Goal: Use online tool/utility: Utilize a website feature to perform a specific function

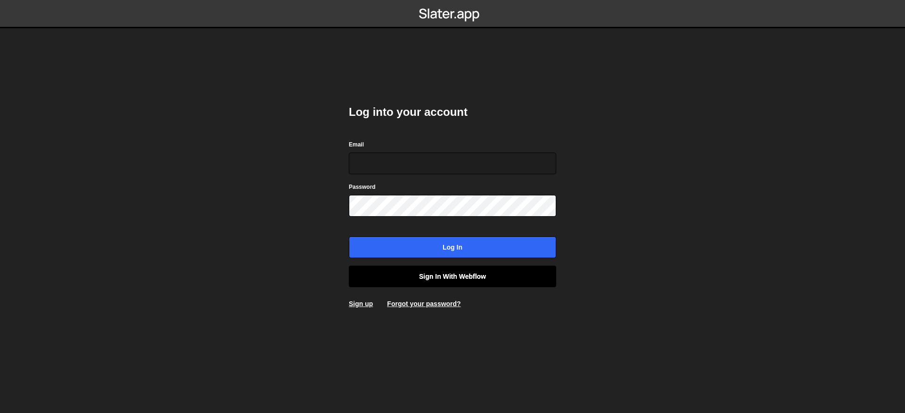
type input "contact@muratdesigns.com"
click at [455, 279] on link "Sign in with Webflow" at bounding box center [452, 277] width 207 height 22
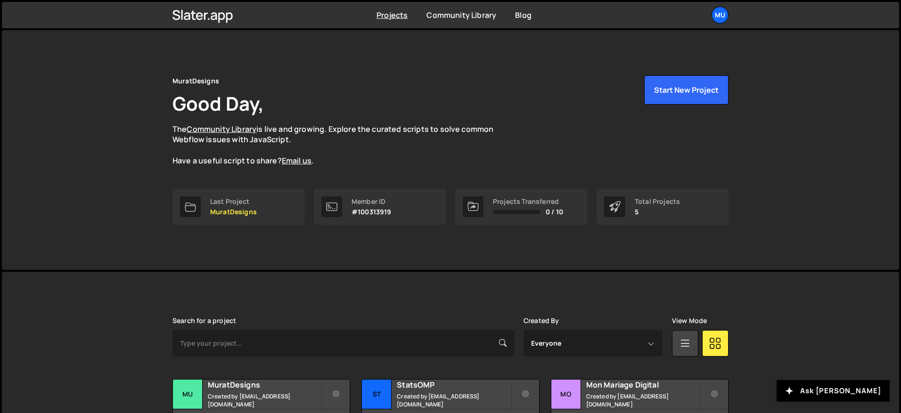
scroll to position [142, 0]
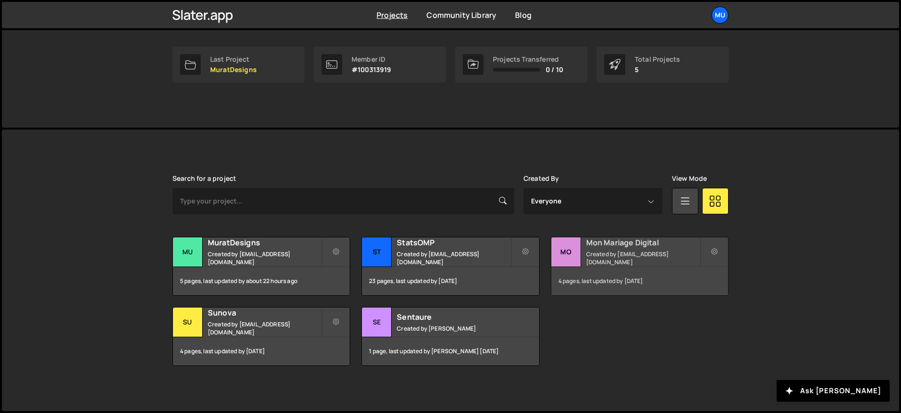
click at [628, 248] on h2 "Mon Mariage Digital" at bounding box center [643, 243] width 114 height 10
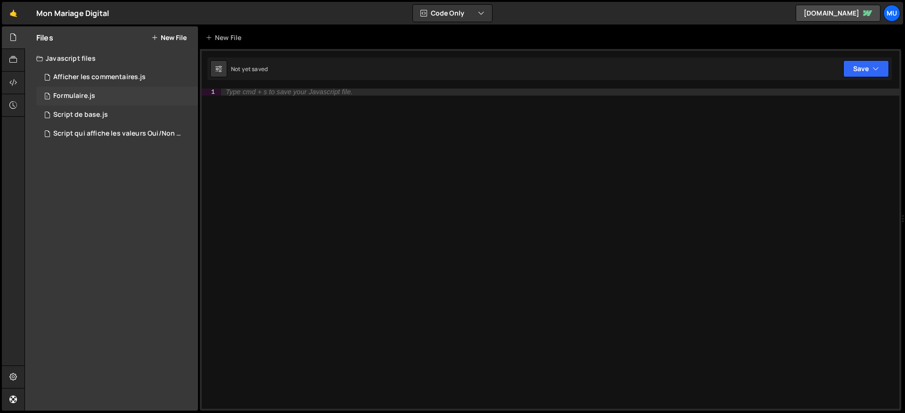
click at [73, 95] on div "Formulaire.js" at bounding box center [74, 96] width 42 height 8
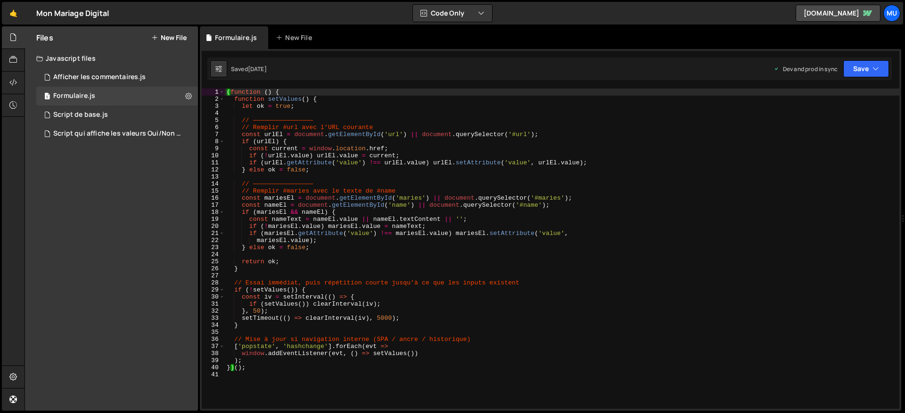
type textarea "} else ok = false;"
click at [395, 168] on div "( function ( ) { function setValues ( ) { let ok = true ; // ———————————————— /…" at bounding box center [562, 256] width 675 height 335
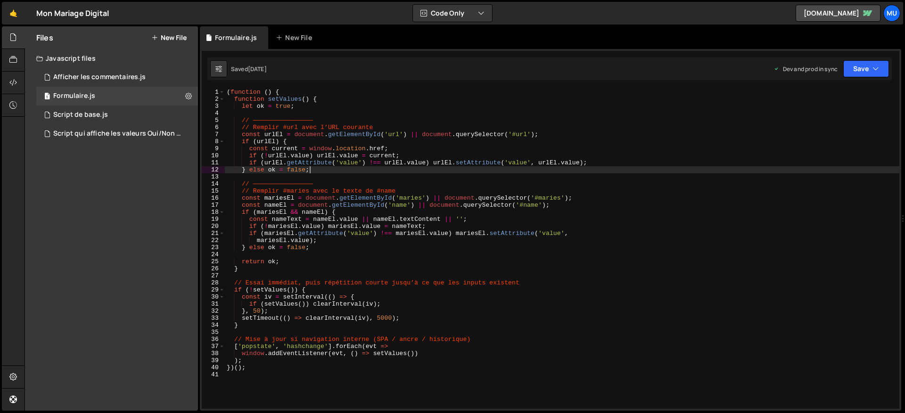
click at [320, 173] on div "( function ( ) { function setValues ( ) { let ok = true ; // ———————————————— /…" at bounding box center [562, 256] width 675 height 335
click at [105, 133] on div "Script qui affiche les valeurs Oui/Non des Présences.js" at bounding box center [118, 134] width 130 height 8
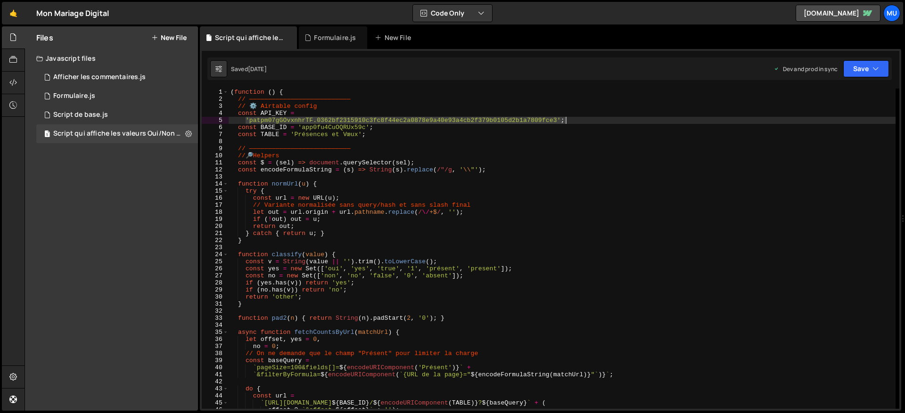
drag, startPoint x: 256, startPoint y: 119, endPoint x: 582, endPoint y: 123, distance: 325.7
click at [582, 123] on div "( function ( ) { // ——————————————————————————— // ⚙️ Airtable config const API…" at bounding box center [562, 256] width 667 height 335
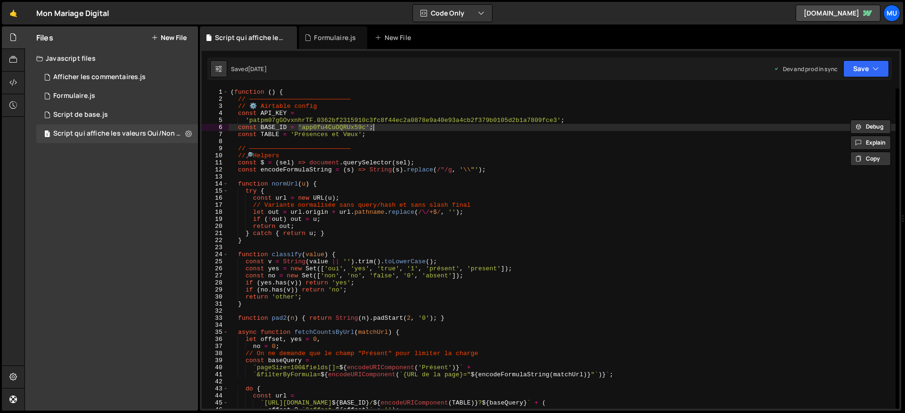
drag, startPoint x: 299, startPoint y: 126, endPoint x: 410, endPoint y: 125, distance: 110.3
click at [410, 125] on div "( function ( ) { // ——————————————————————————— // ⚙️ Airtable config const API…" at bounding box center [562, 256] width 667 height 335
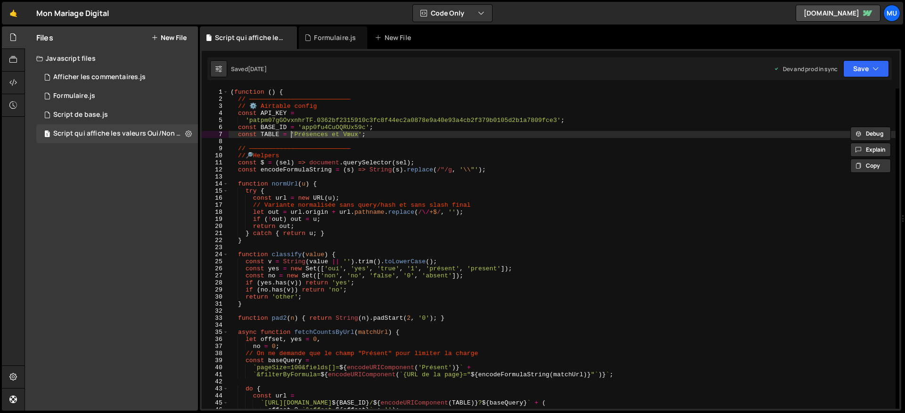
drag, startPoint x: 358, startPoint y: 131, endPoint x: 289, endPoint y: 137, distance: 69.1
click at [289, 137] on div "( function ( ) { // ——————————————————————————— // ⚙️ Airtable config const API…" at bounding box center [562, 256] width 667 height 335
click at [291, 136] on div "( function ( ) { // ——————————————————————————— // ⚙️ Airtable config const API…" at bounding box center [562, 249] width 667 height 321
click at [460, 212] on div "( function ( ) { // ——————————————————————————— // ⚙️ Airtable config const API…" at bounding box center [562, 256] width 667 height 335
type textarea "let out = url.origin + url.pathname.replace(/\/+$/, '');"
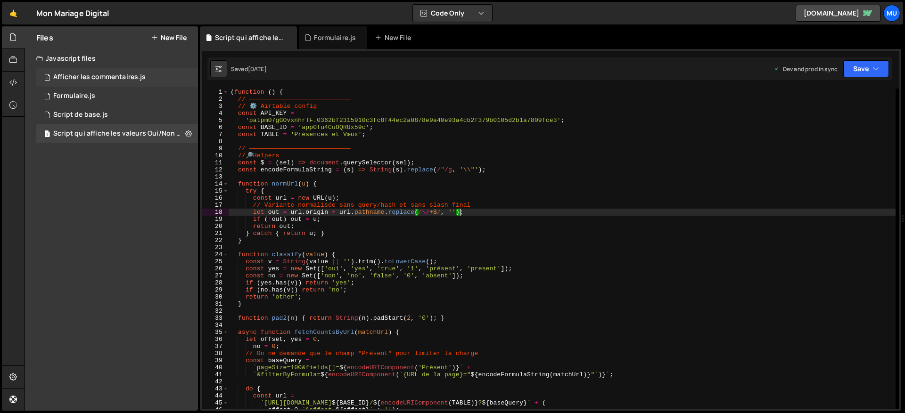
click at [103, 82] on div "1 Afficher les commentaires.js 0" at bounding box center [117, 77] width 162 height 19
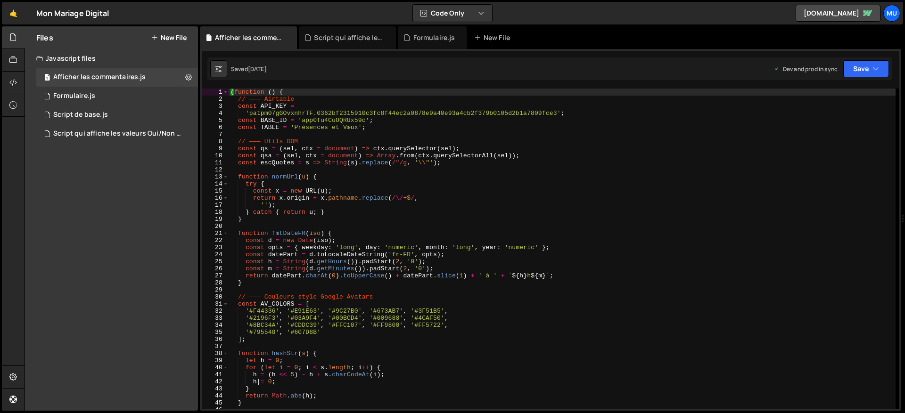
scroll to position [82, 0]
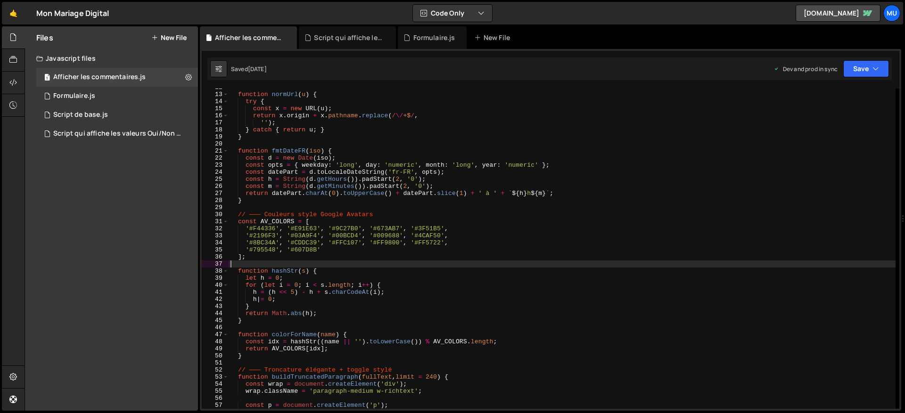
click at [422, 265] on div "function normUrl ( u ) { try { const x = new URL ( u ) ; return x . origin + x …" at bounding box center [562, 251] width 667 height 335
